Goal: Task Accomplishment & Management: Use online tool/utility

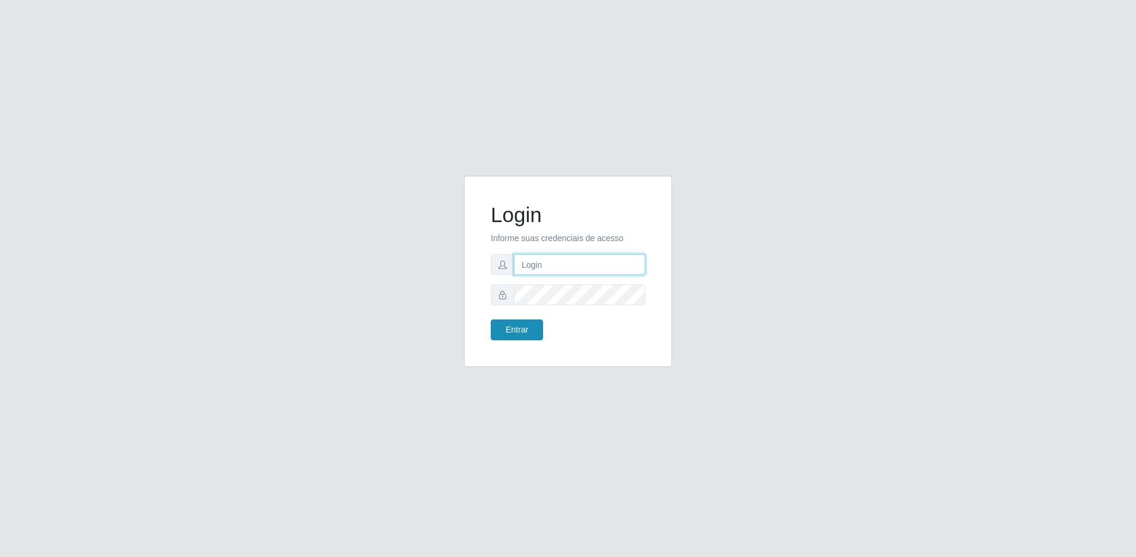
type input "[EMAIL_ADDRESS][DOMAIN_NAME]"
click at [526, 333] on button "Entrar" at bounding box center [517, 330] width 52 height 21
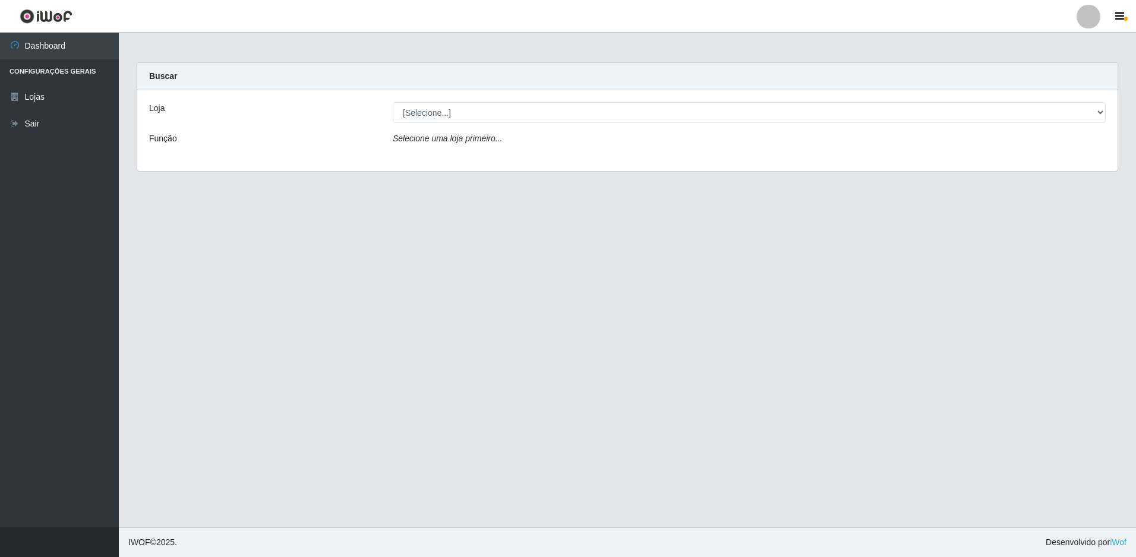
click at [478, 95] on div "Loja [Selecione...] Extrabom - Loja 57 Anchieta Função Selecione uma loja prime…" at bounding box center [627, 130] width 980 height 81
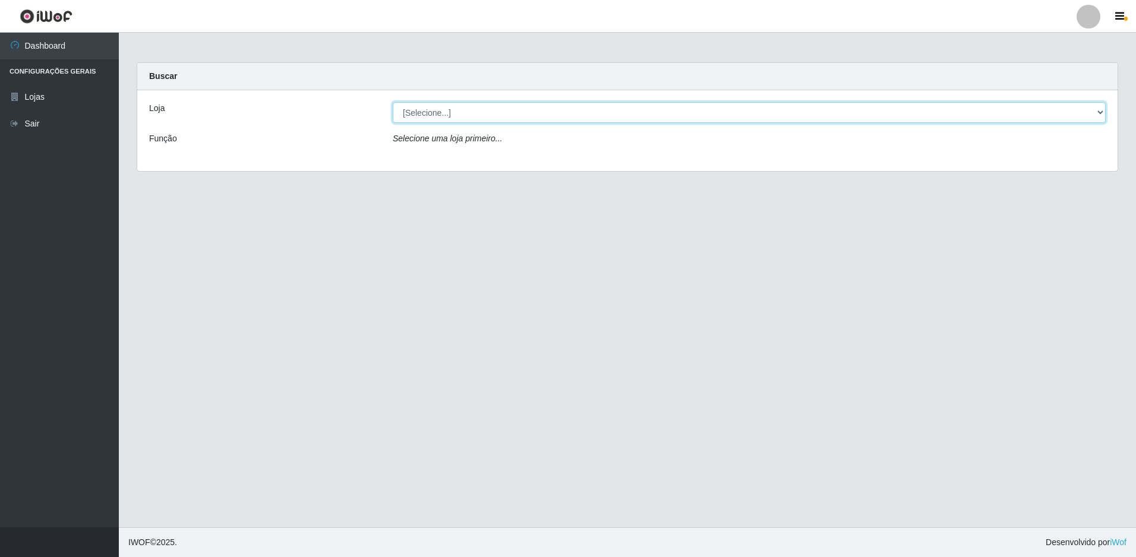
click at [481, 107] on select "[Selecione...] Extrabom - Loja 57 Anchieta" at bounding box center [749, 112] width 713 height 21
select select "470"
click at [393, 102] on select "[Selecione...] Extrabom - Loja 57 Anchieta" at bounding box center [749, 112] width 713 height 21
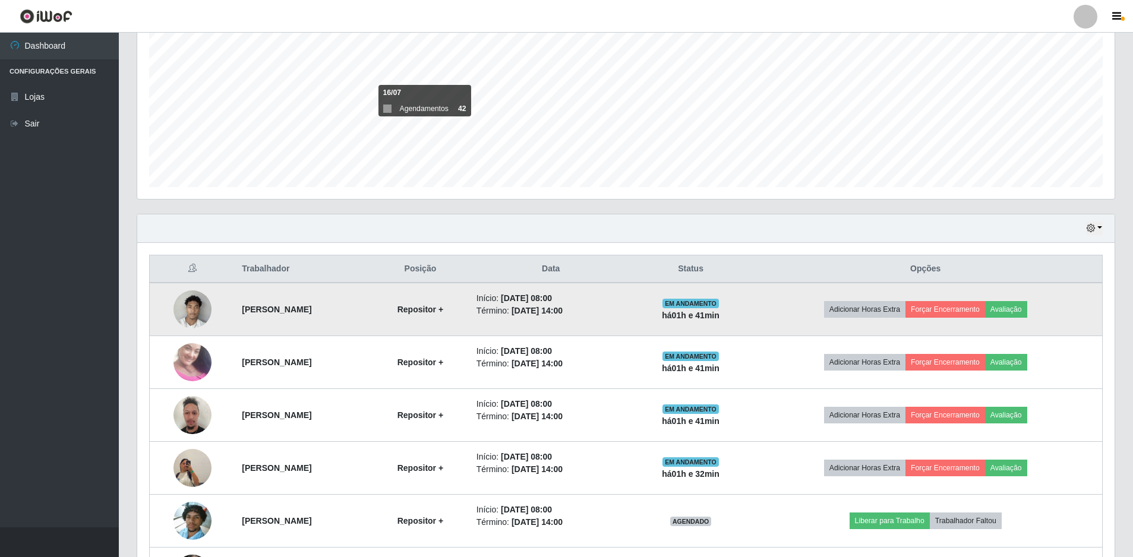
scroll to position [416, 0]
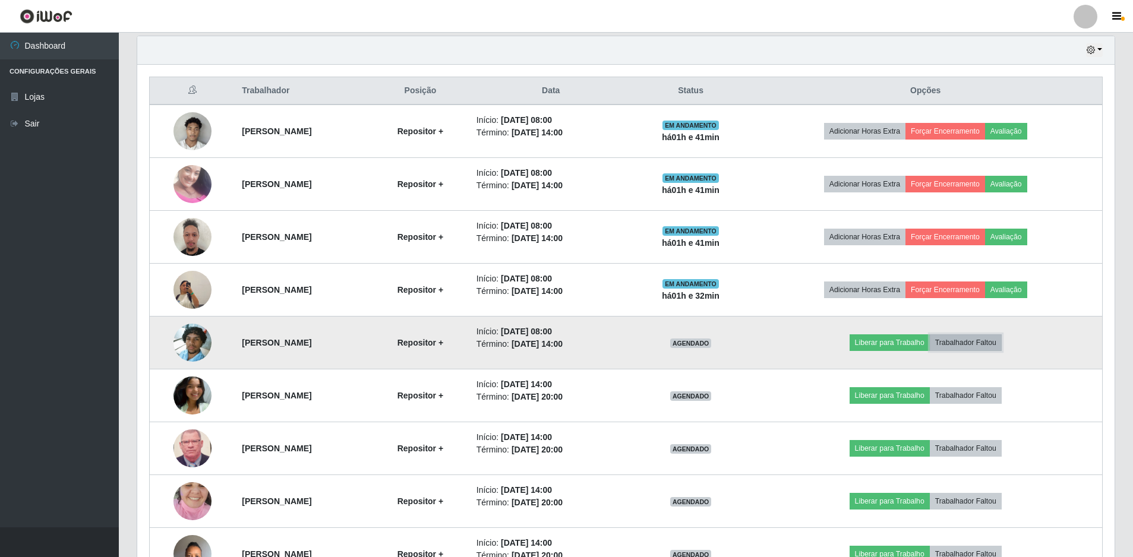
click at [1001, 345] on button "Trabalhador Faltou" at bounding box center [966, 342] width 72 height 17
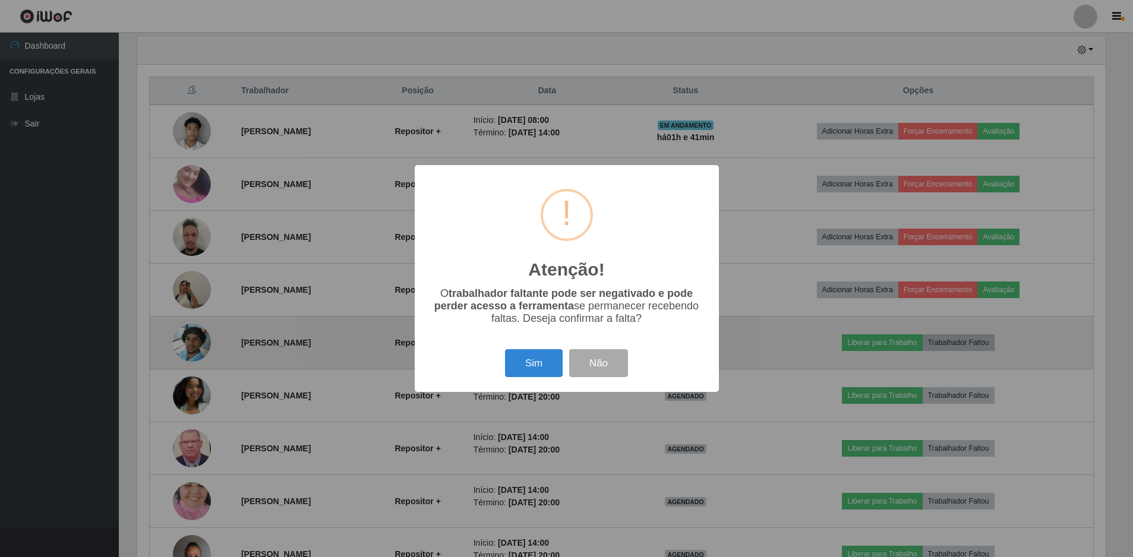
scroll to position [246, 971]
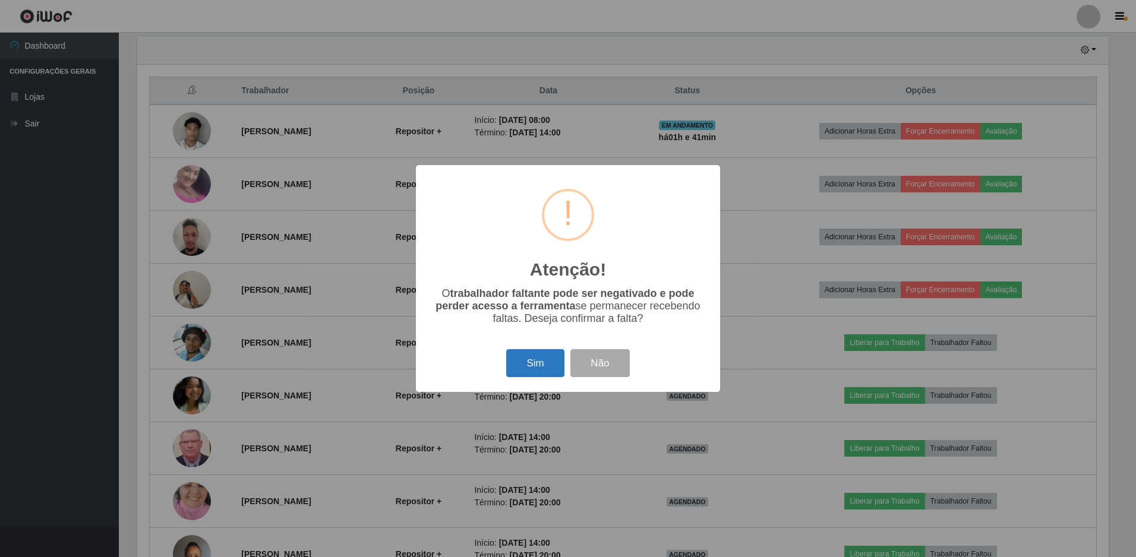
click at [530, 362] on button "Sim" at bounding box center [535, 363] width 58 height 28
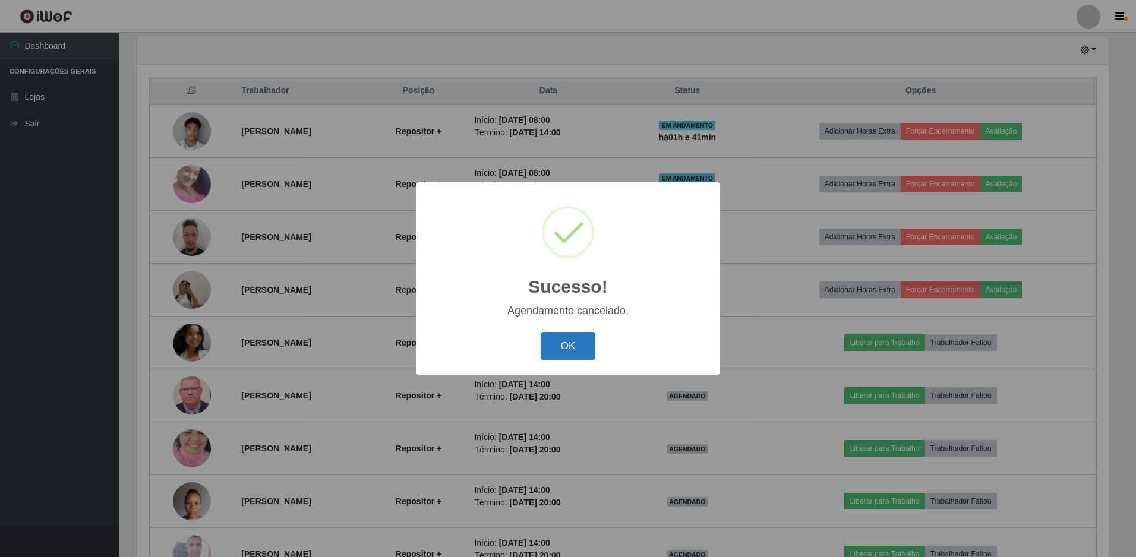
click at [586, 347] on button "OK" at bounding box center [568, 346] width 55 height 28
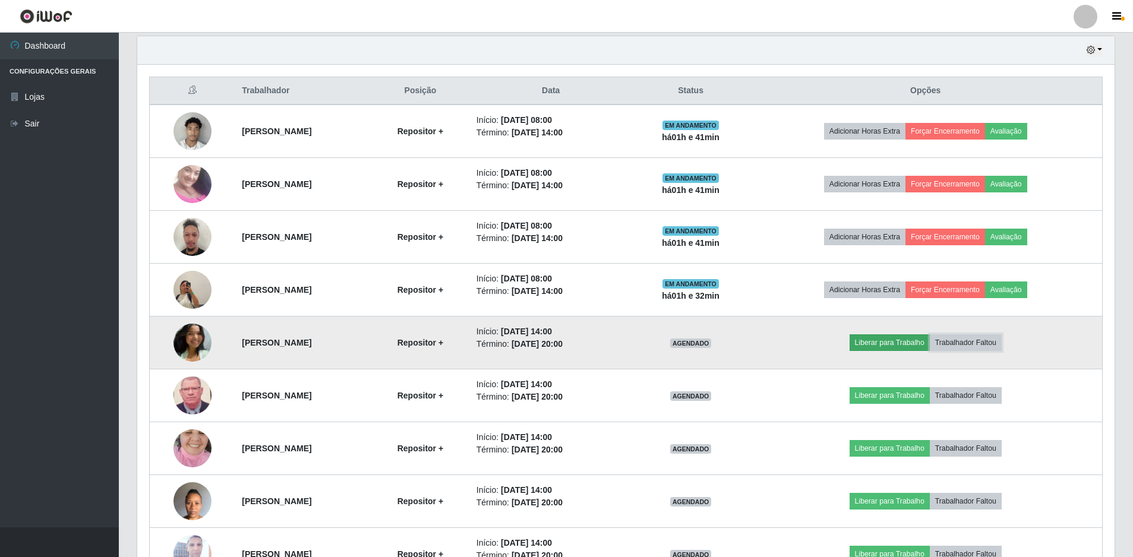
scroll to position [496, 0]
